Goal: Entertainment & Leisure: Consume media (video, audio)

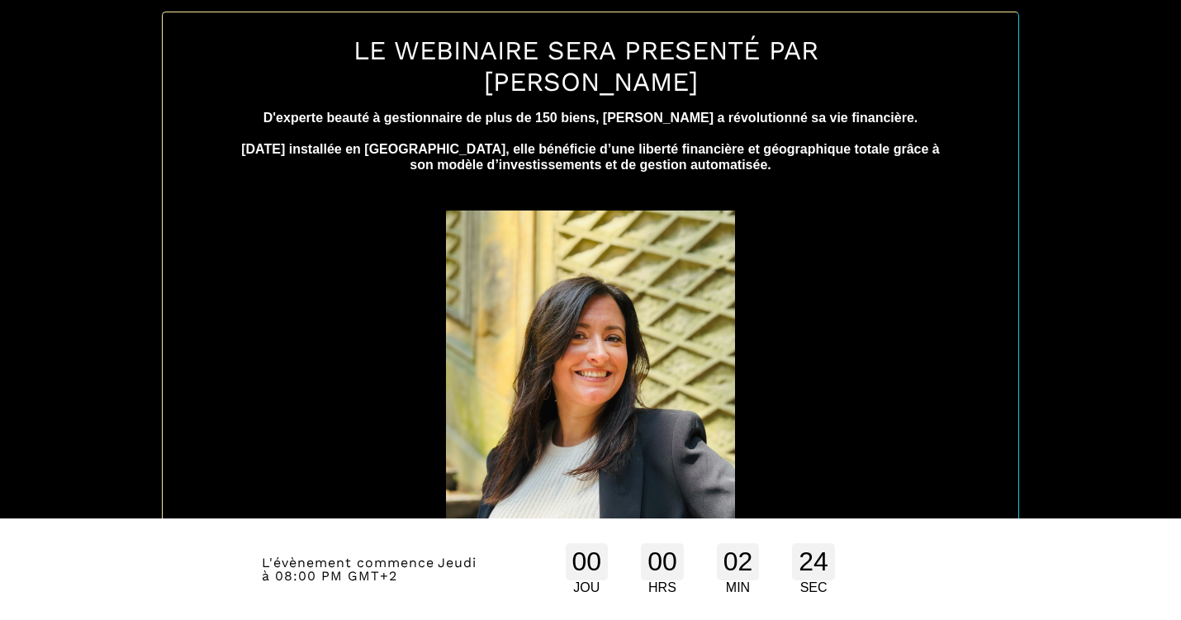
scroll to position [792, 0]
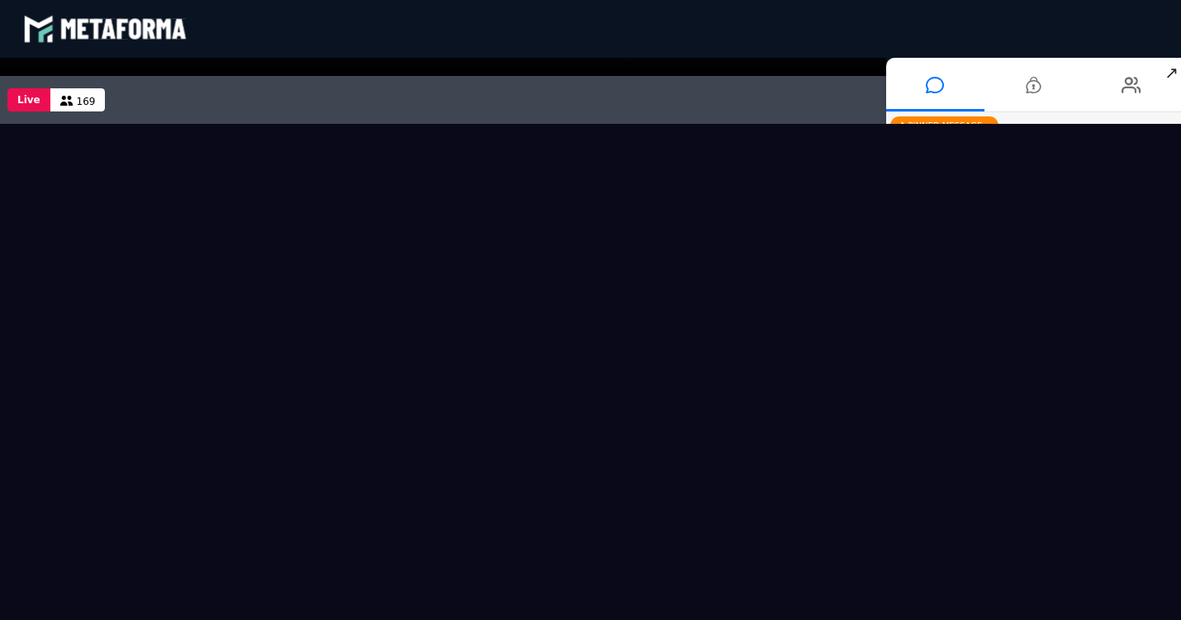
click at [443, 66] on video at bounding box center [443, 67] width 886 height 18
click at [449, 71] on video at bounding box center [443, 67] width 886 height 18
click at [445, 68] on video at bounding box center [443, 67] width 886 height 18
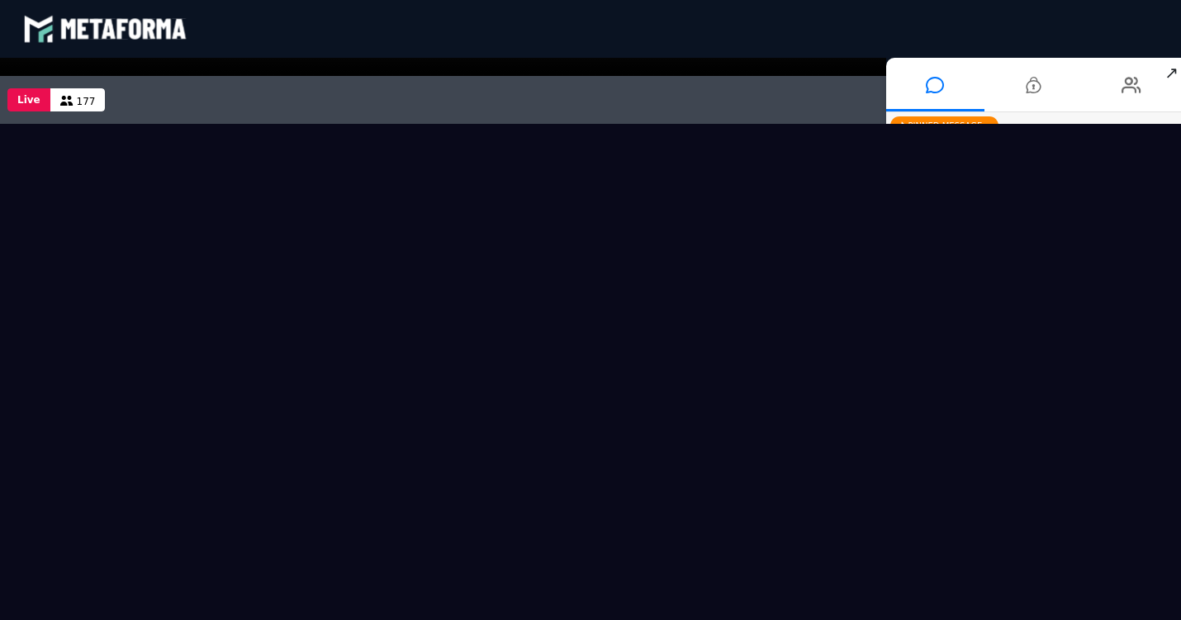
click at [31, 104] on button "Live" at bounding box center [28, 99] width 43 height 23
click at [125, 32] on div "blastream met_channel-9815b25ebd2bfb1ca2e40341aa852e5e" at bounding box center [105, 29] width 165 height 50
click at [1176, 68] on span "↗" at bounding box center [1171, 73] width 19 height 30
